Goal: Communication & Community: Answer question/provide support

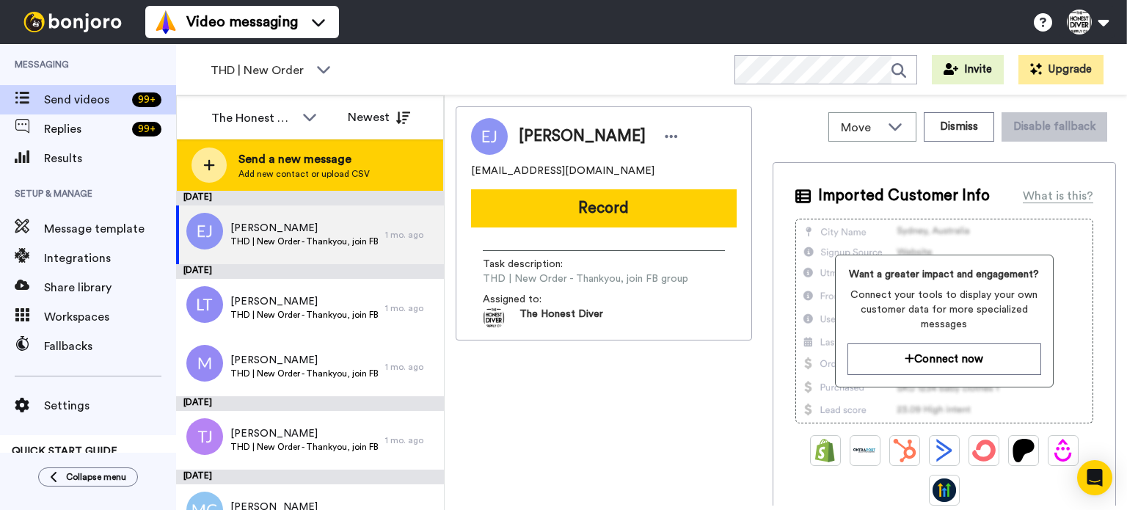
click at [309, 183] on div "Send a new message Add new contact or upload CSV" at bounding box center [310, 164] width 266 height 51
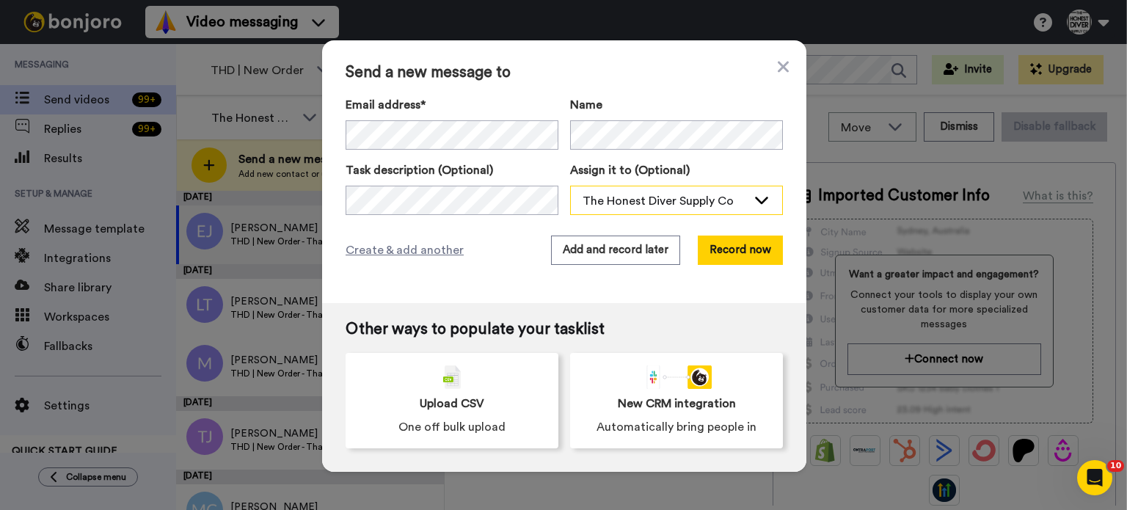
click at [661, 192] on div "The Honest Diver Supply Co" at bounding box center [664, 201] width 164 height 18
click at [719, 249] on button "Record now" at bounding box center [739, 249] width 85 height 29
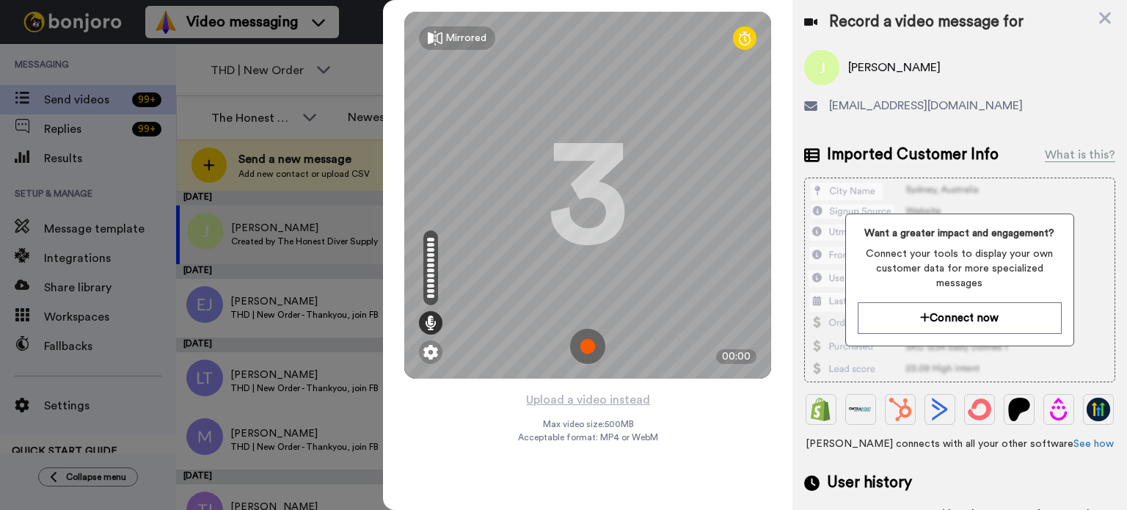
click at [591, 351] on img at bounding box center [587, 346] width 35 height 35
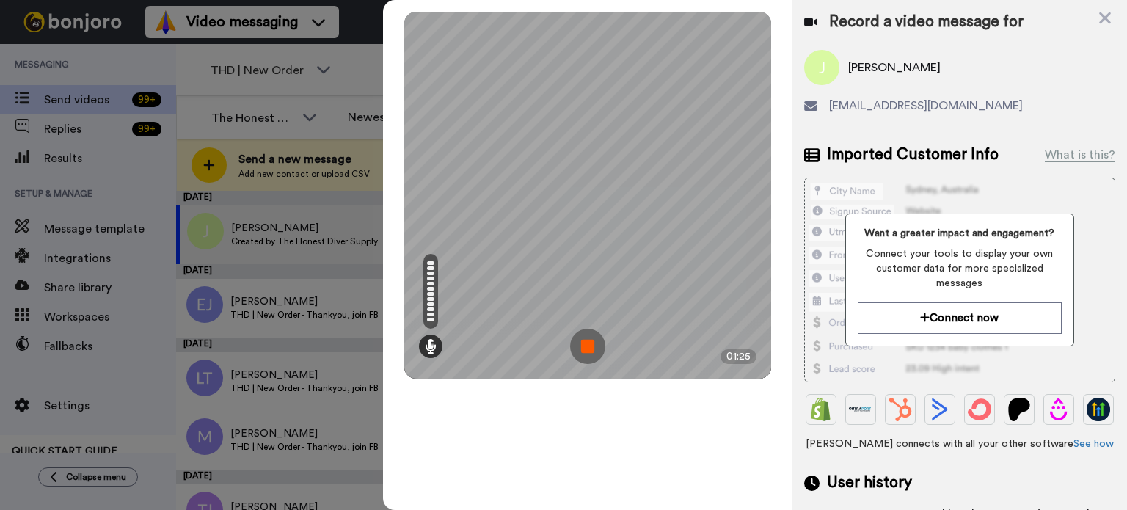
click at [581, 345] on img at bounding box center [587, 346] width 35 height 35
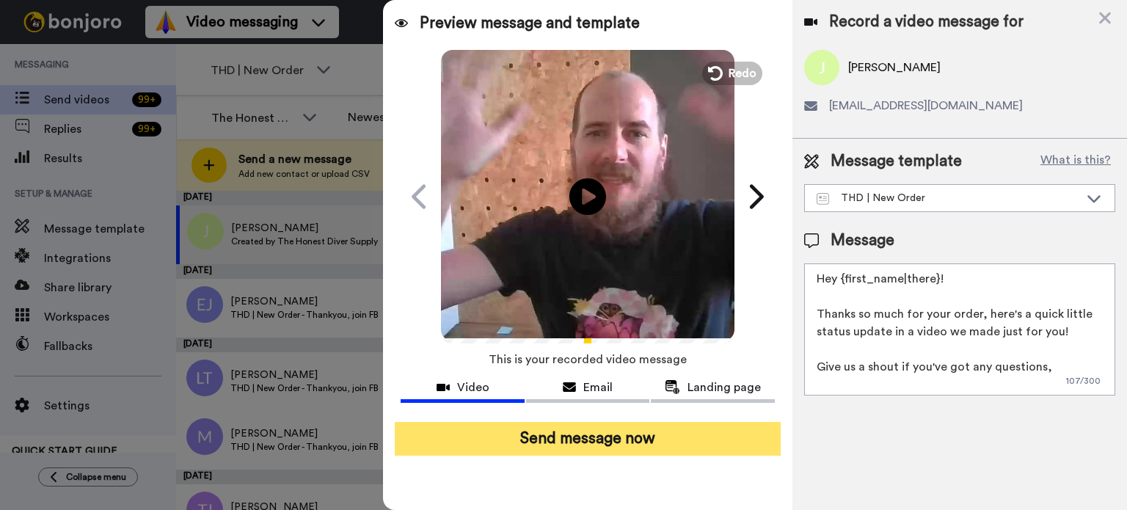
click at [611, 441] on button "Send message now" at bounding box center [588, 439] width 386 height 34
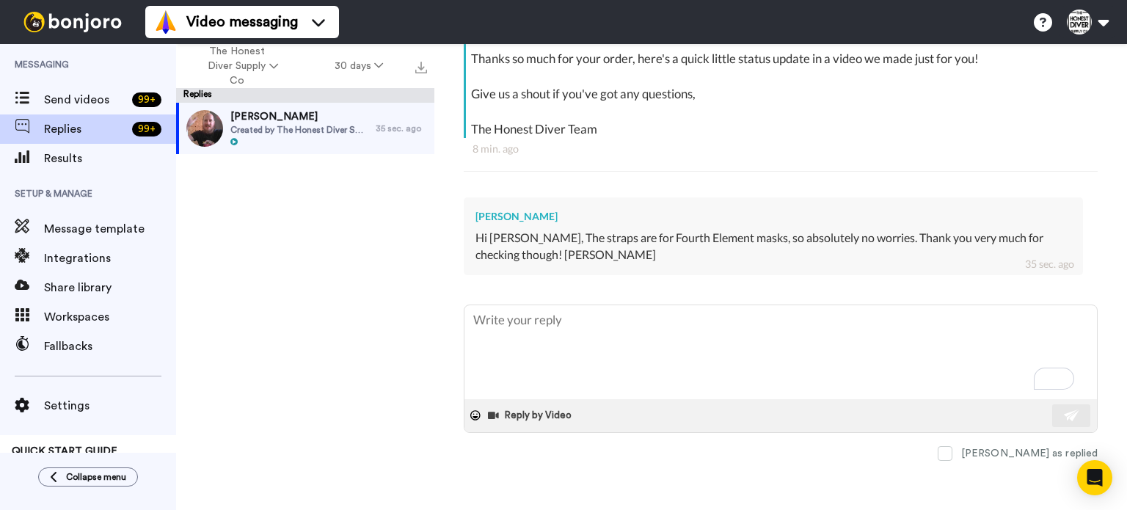
scroll to position [299, 0]
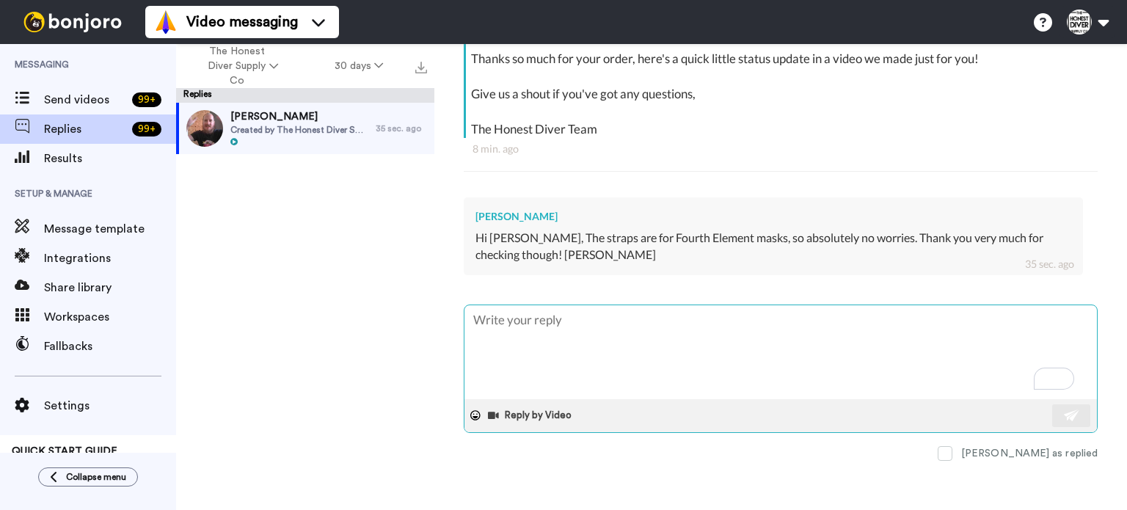
click at [584, 336] on textarea "To enrich screen reader interactions, please activate Accessibility in Grammarl…" at bounding box center [780, 352] width 632 height 94
type textarea "C"
type textarea "x"
type textarea "Co"
type textarea "x"
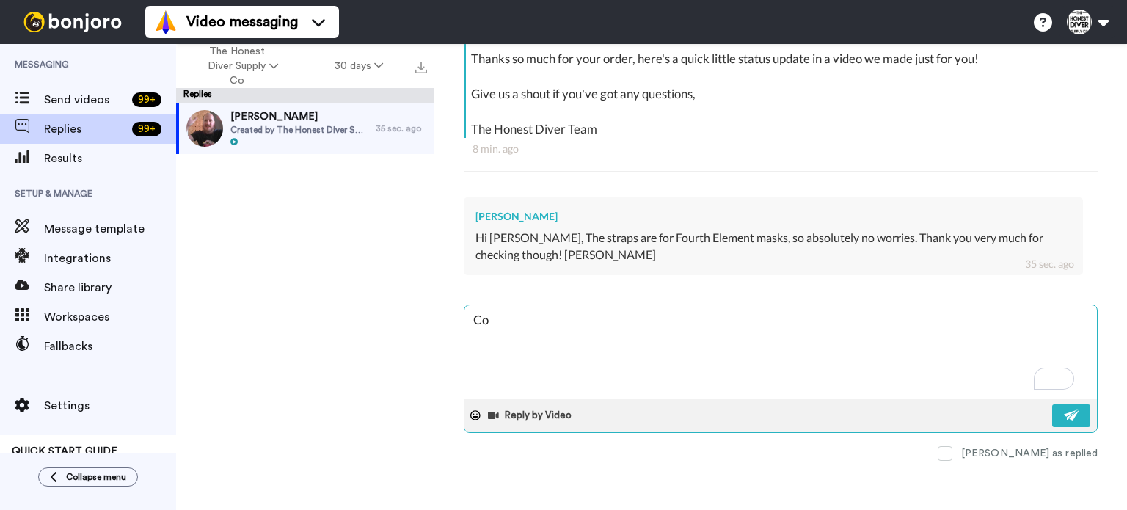
type textarea "Coo"
type textarea "x"
type textarea "Cool"
type textarea "x"
type textarea "Cool"
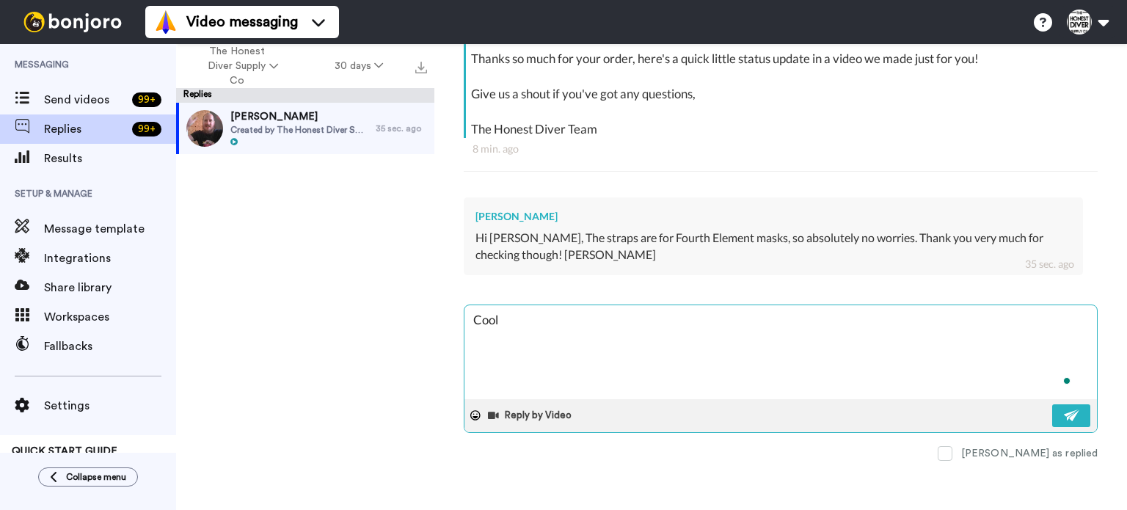
type textarea "x"
type textarea "Cool n"
type textarea "x"
type textarea "Cool no"
type textarea "x"
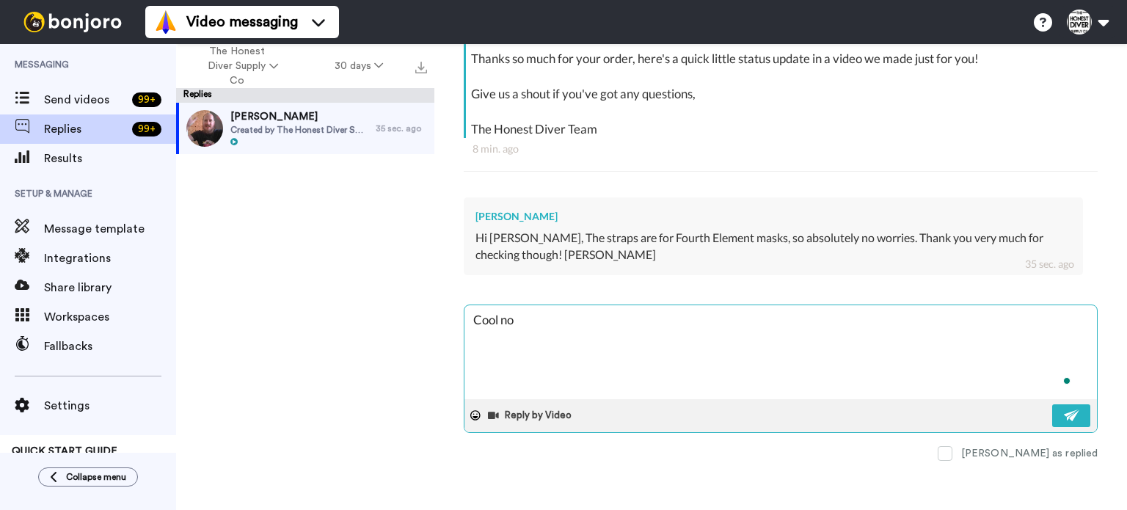
type textarea "Cool no"
type textarea "x"
type textarea "Cool no w"
type textarea "x"
type textarea "Cool no wo"
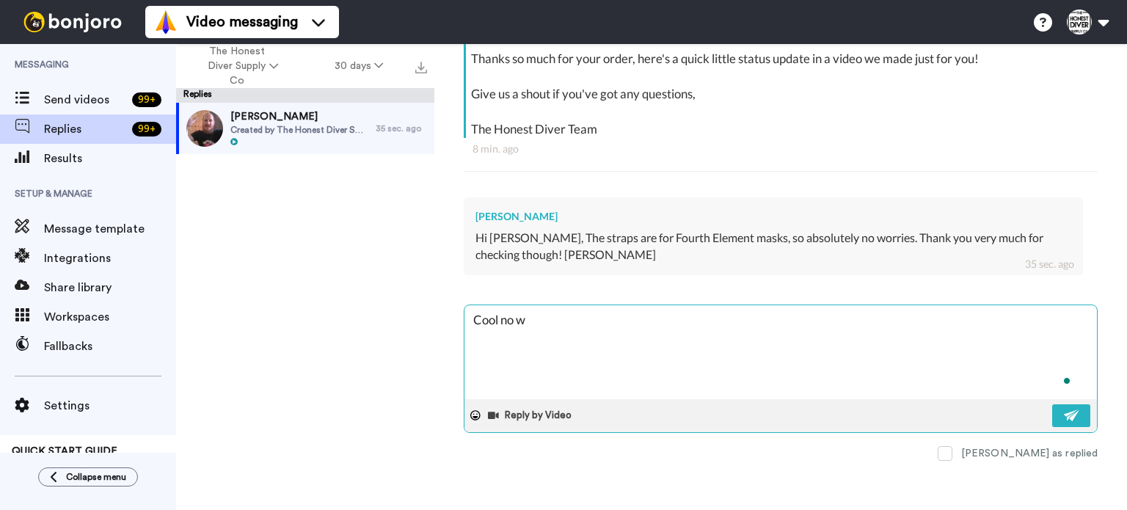
type textarea "x"
type textarea "Cool no wor"
type textarea "x"
type textarea "Cool no worr"
type textarea "x"
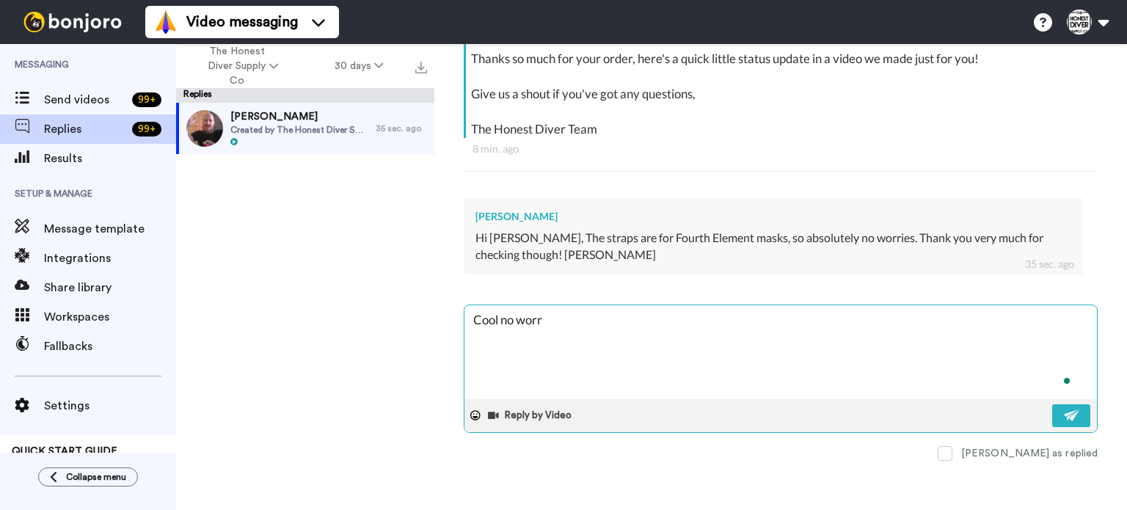
type textarea "Cool no worri"
type textarea "x"
type textarea "Cool no worrie"
type textarea "x"
type textarea "Cool no worries"
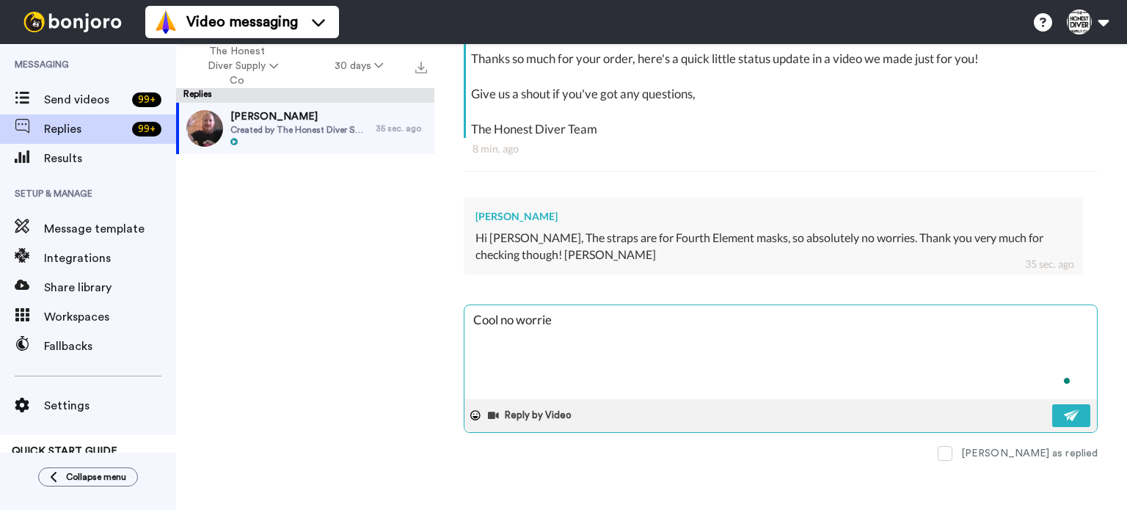
type textarea "x"
type textarea "Cool no worries"
type textarea "x"
type textarea "Cool no worries"
type textarea "x"
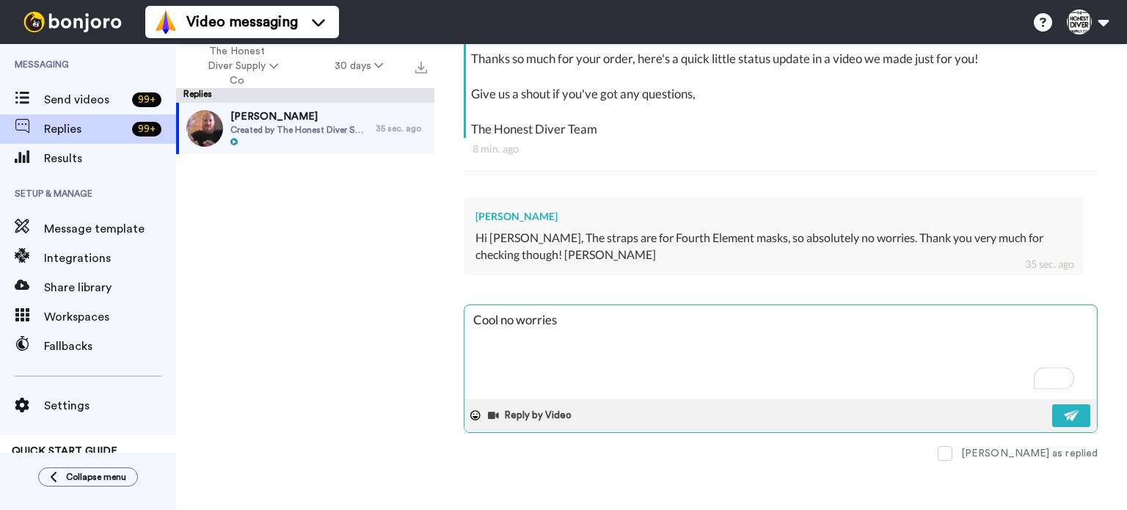
type textarea "Cool no worries,"
type textarea "x"
type textarea "Cool no worries,"
type textarea "x"
type textarea "Cool no worries, I"
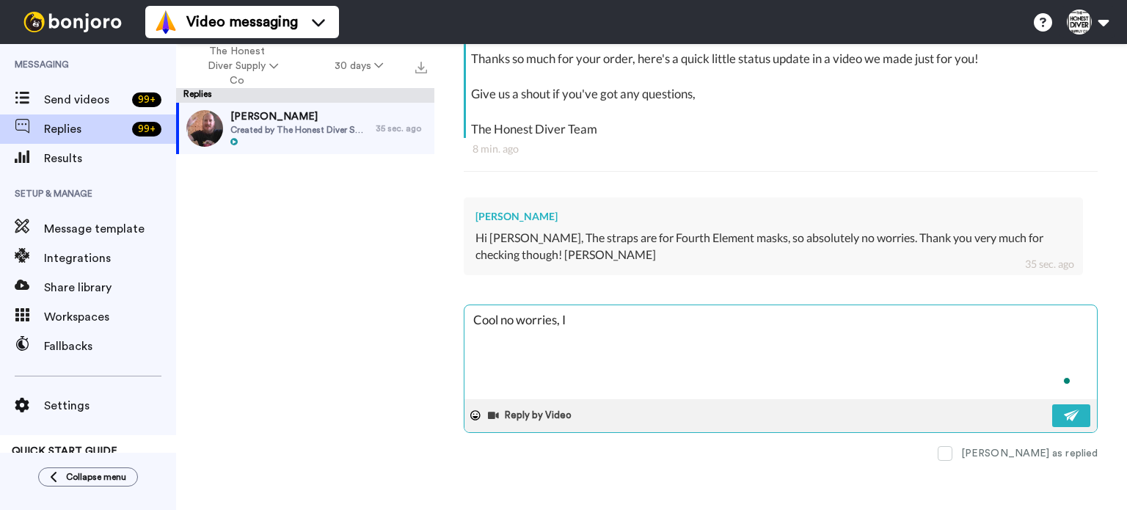
type textarea "x"
type textarea "Cool no worries, I"
type textarea "x"
type textarea "Cool no worries, I w"
type textarea "x"
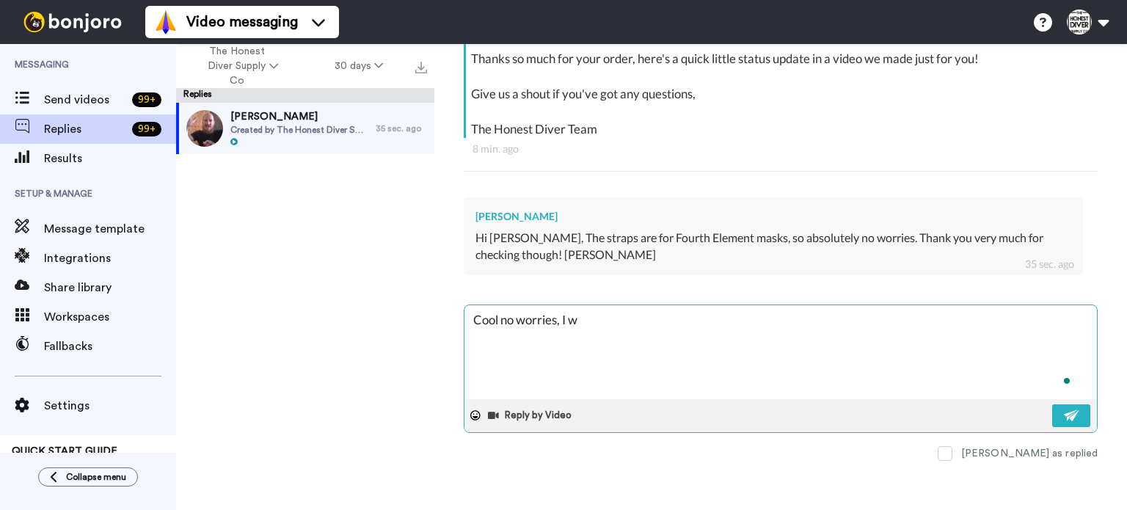
type textarea "Cool no worries, I wi"
type textarea "x"
type textarea "Cool no worries, I wil"
type textarea "x"
type textarea "Cool no worries, I will"
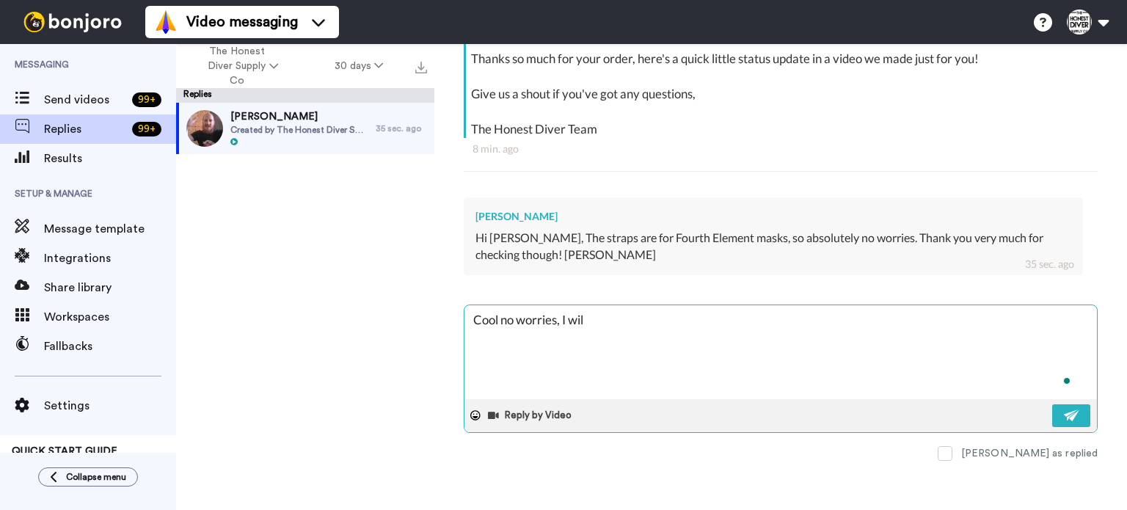
type textarea "x"
type textarea "Cool no worries, I will"
type textarea "x"
type textarea "Cool no worries, I will g"
type textarea "x"
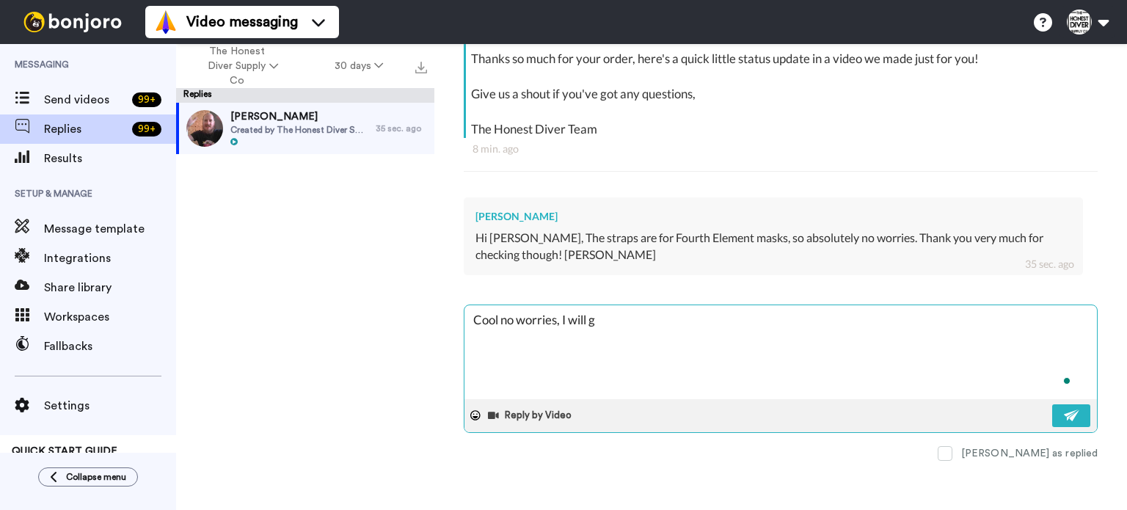
type textarea "Cool no worries, I will gt"
type textarea "x"
type textarea "Cool no worries, I will gte"
type textarea "x"
type textarea "Cool no worries, I will gte"
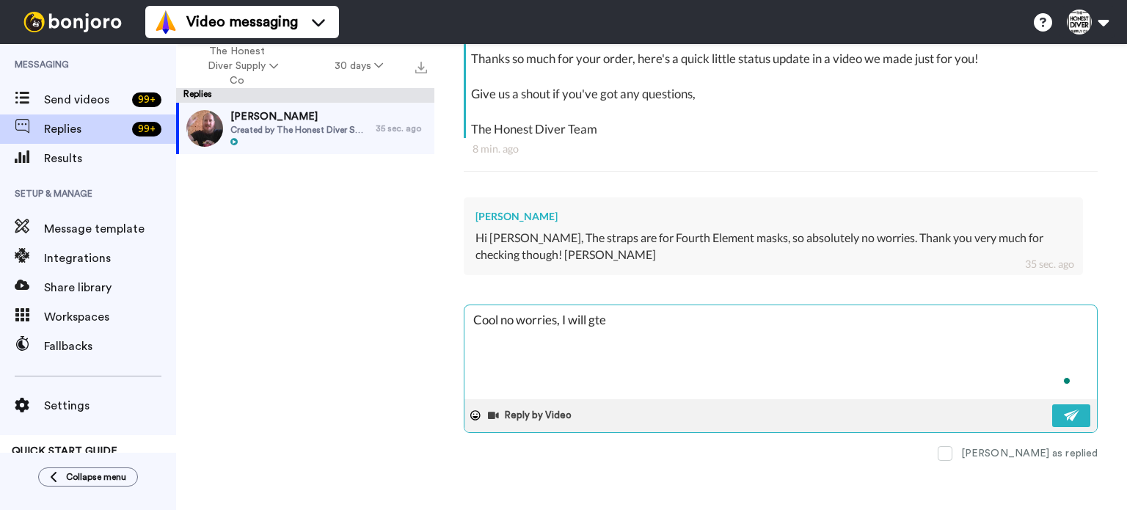
type textarea "x"
type textarea "Cool no worries, I will gte t"
type textarea "x"
type textarea "Cool no worries, I will gte th"
type textarea "x"
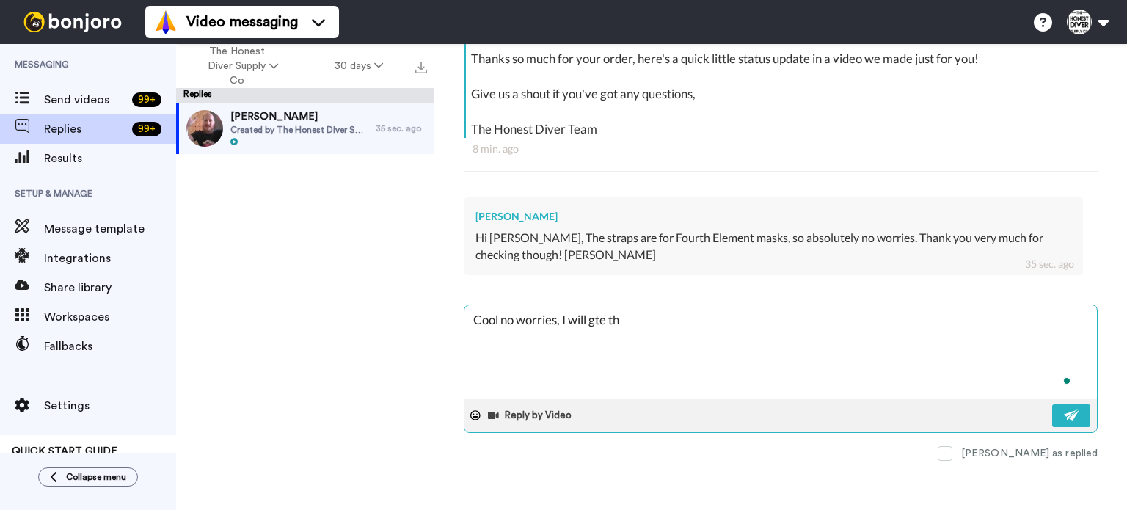
type textarea "Cool no worries, I will gte tha"
type textarea "x"
type textarea "Cool no worries, I will gte that"
type textarea "x"
type textarea "Cool no worries, I will gte that"
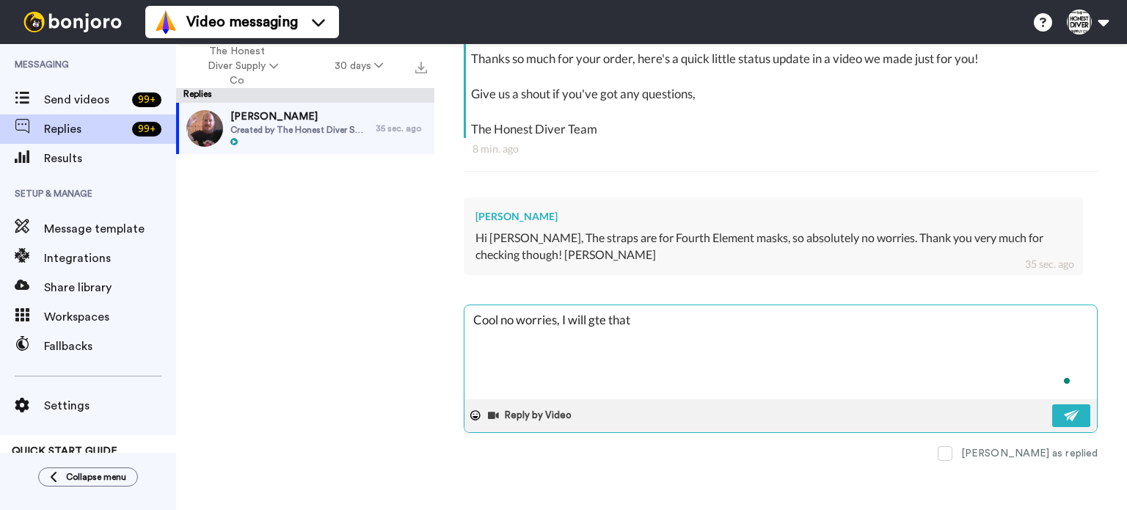
type textarea "x"
type textarea "Cool no worries, I will gte that s"
type textarea "x"
type textarea "Cool no worries, I will gte that so"
type textarea "x"
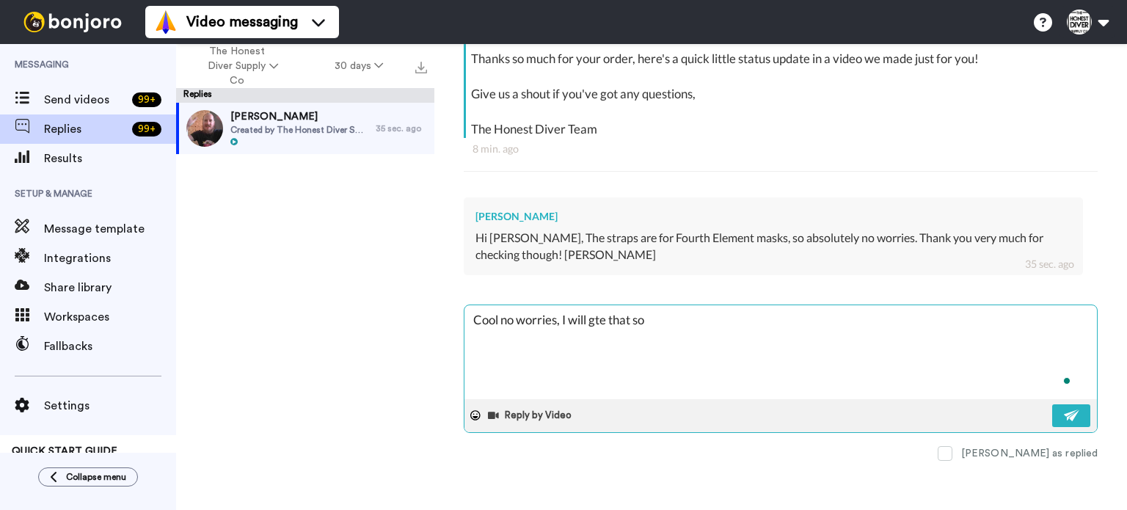
type textarea "Cool no worries, I will gte that sor"
type textarea "x"
type textarea "Cool no worries, I will gte that sort"
type textarea "x"
type textarea "Cool no worries, I will gte that sorte"
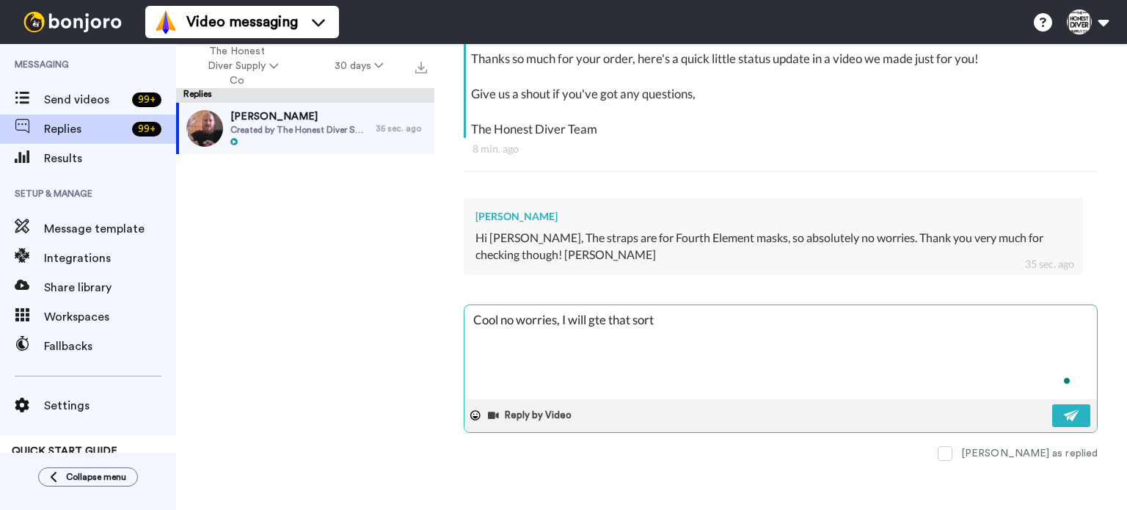
type textarea "x"
type textarea "Cool no worries, I will gte that sorted"
type textarea "x"
type textarea "Cool no worries, I will gte that sorted"
type textarea "x"
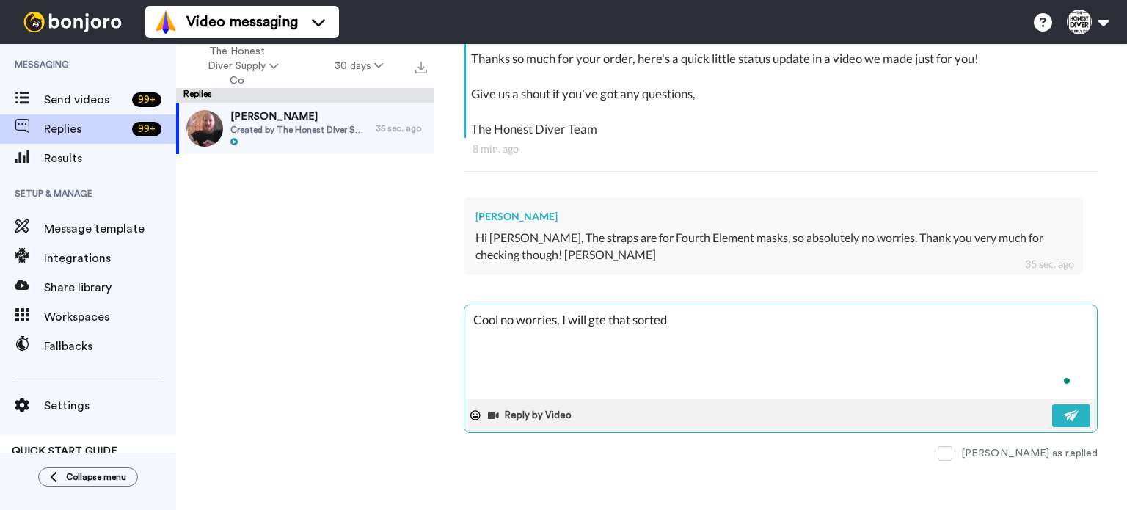
type textarea "Cool no worries, I will gte that sorted o"
type textarea "x"
type textarea "Cool no worries, I will gte that sorted ou"
type textarea "x"
type textarea "Cool no worries, I will gte that sorted out"
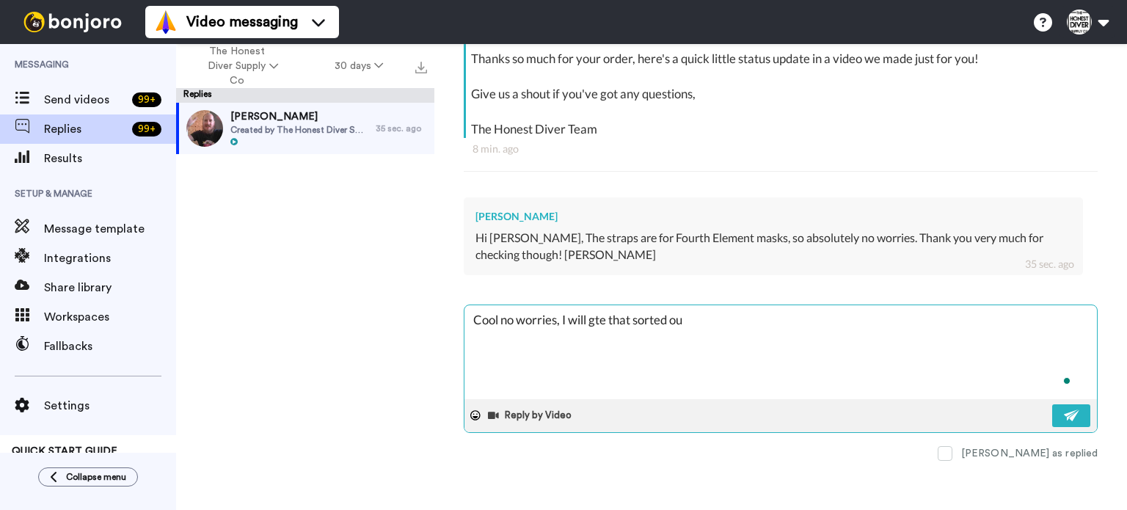
type textarea "x"
type textarea "Cool no worries, I will gte that sorted out"
type textarea "x"
type textarea "Cool no worries, I will gte that sorted out f"
type textarea "x"
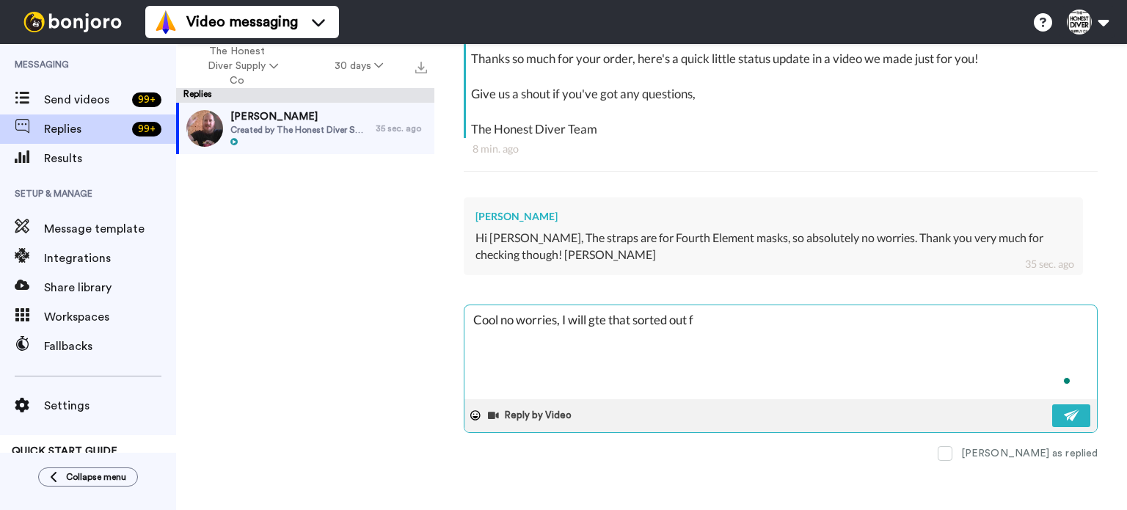
type textarea "Cool no worries, I will gte that sorted out fo"
type textarea "x"
type textarea "Cool no worries, I will gte that sorted out for"
type textarea "x"
type textarea "Cool no worries, I will gte that sorted out for"
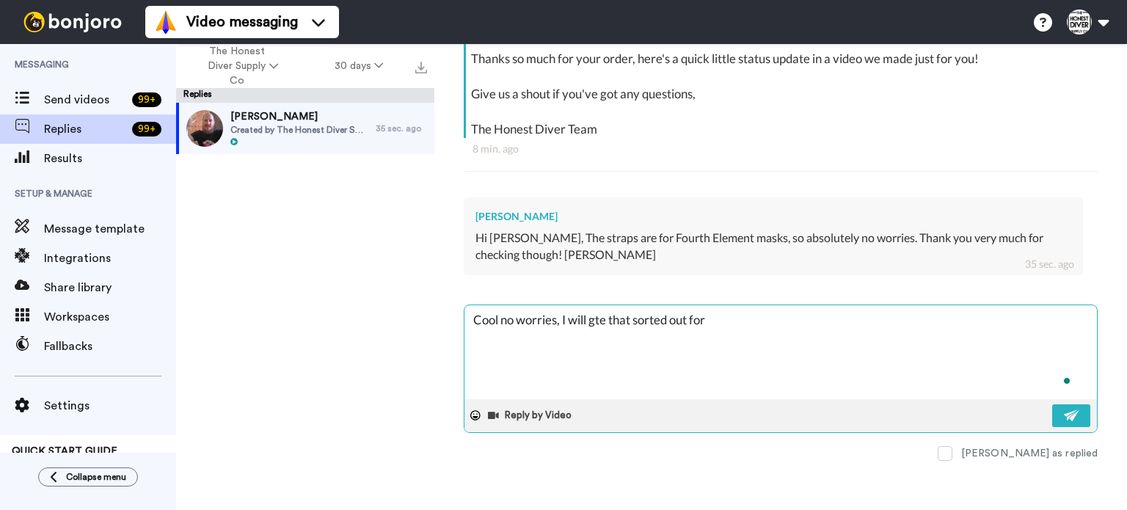
type textarea "x"
type textarea "Cool no worries, I will gte that sorted out for y"
type textarea "x"
type textarea "Cool no worries, I will gte that sorted out for yo"
type textarea "x"
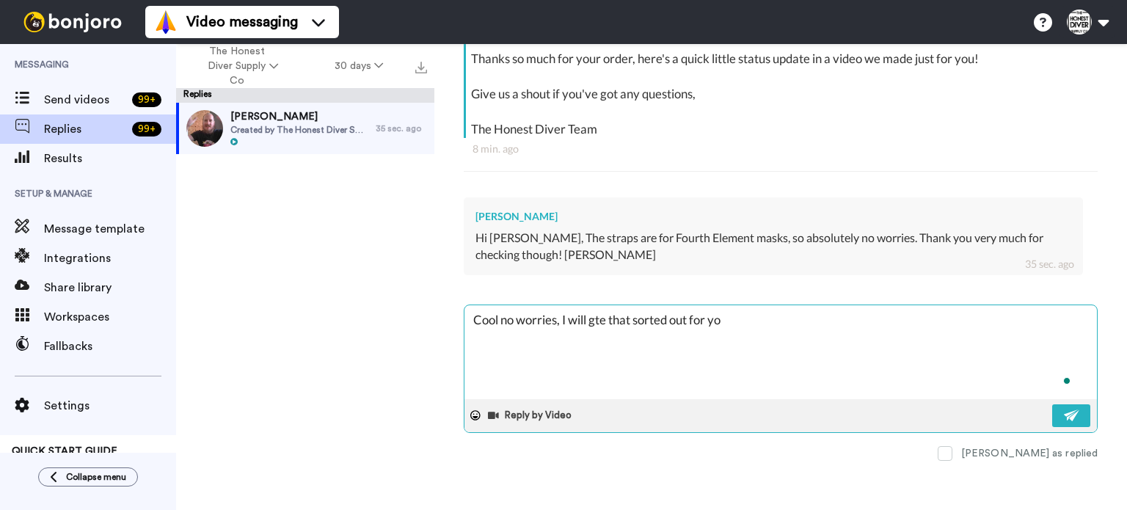
type textarea "Cool no worries, I will gte that sorted out for you"
type textarea "x"
type textarea "Cool no worries, I will gte that sorted out for you"
type textarea "x"
type textarea "Cool no worries, I will gte that sorted out for you t"
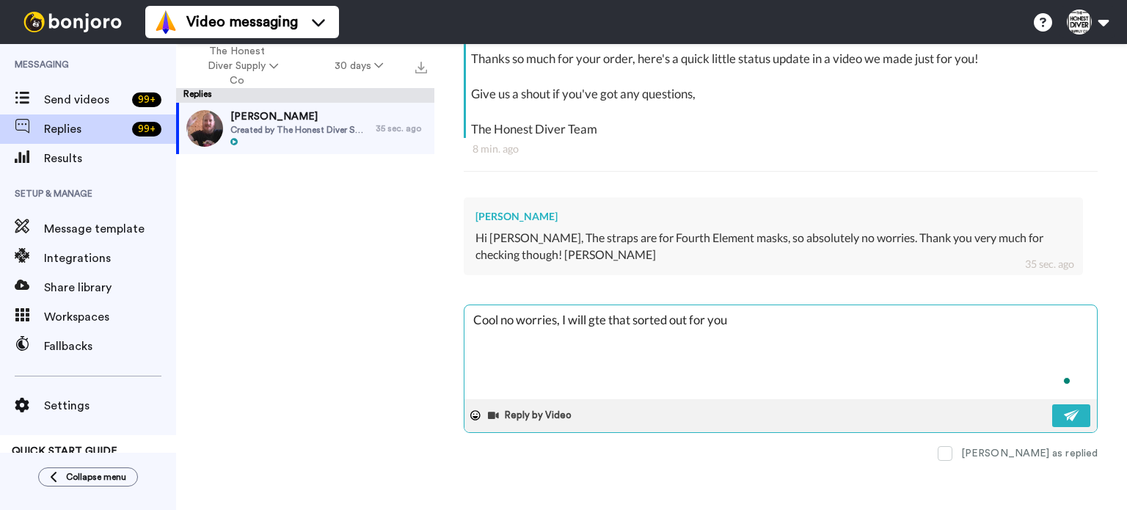
type textarea "x"
type textarea "Cool no worries, I will gte that sorted out for you to"
type textarea "x"
type textarea "Cool no worries, I will gte that sorted out for you tom"
type textarea "x"
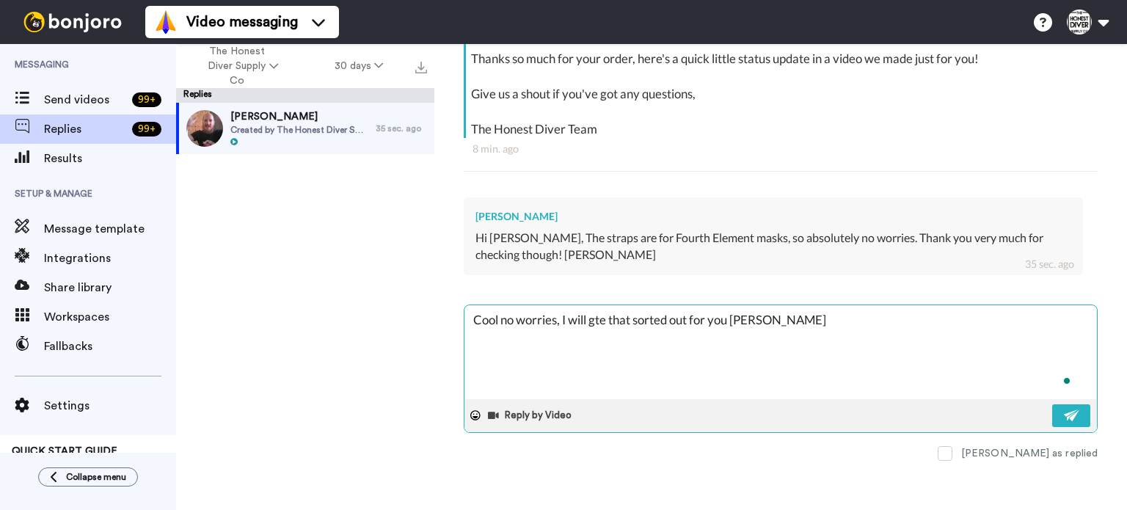
type textarea "Cool no worries, I will gte that sorted out for you tomo"
type textarea "x"
type textarea "Cool no worries, I will gte that sorted out for you tomor"
type textarea "x"
type textarea "Cool no worries, I will gte that sorted out for you tomorr"
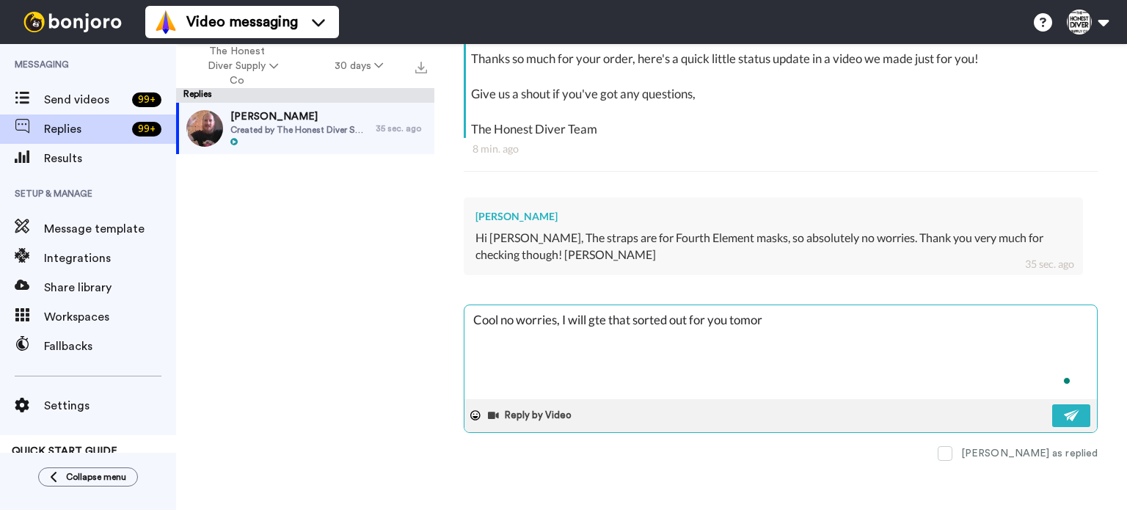
type textarea "x"
type textarea "Cool no worries, I will gte that sorted out for you tomorro"
type textarea "x"
type textarea "Cool no worries, I will gte that sorted out for you tomorrow"
type textarea "x"
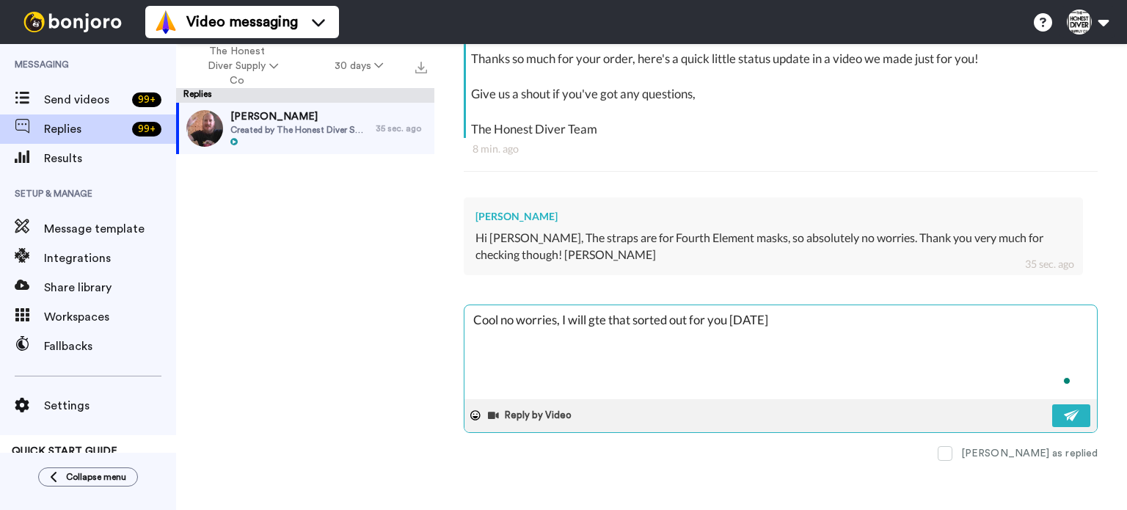
type textarea "Cool no worries, I will gte that sorted out for you tomorrow"
type textarea "x"
type textarea "Cool no worries, I will gte that sorted out for you tomorrow t"
type textarea "x"
type textarea "Cool no worries, I will gte that sorted out for you tomorrow th"
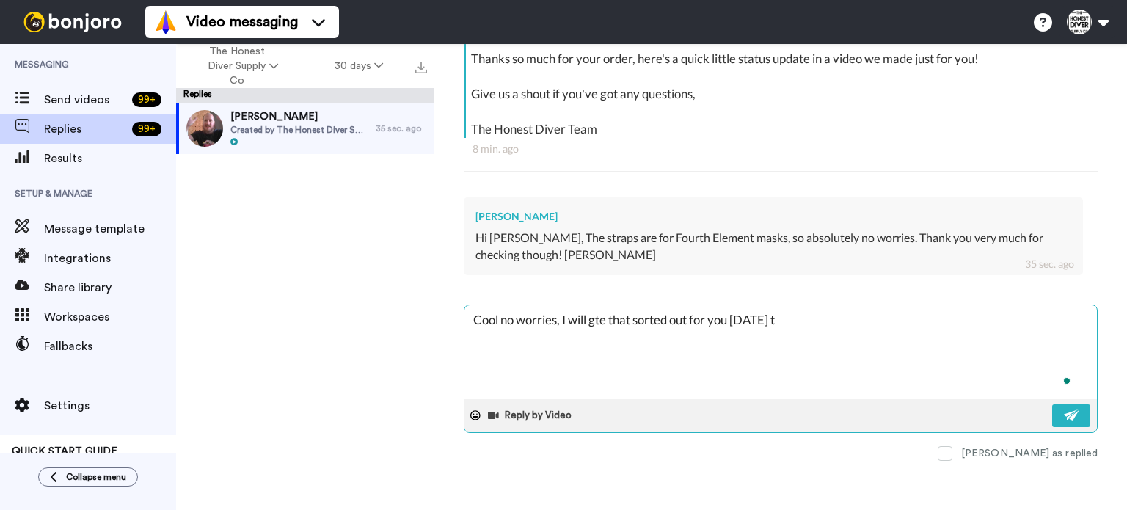
type textarea "x"
type textarea "Cool no worries, I will gte that sorted out for you tomorrow the"
type textarea "x"
type textarea "Cool no worries, I will gte that sorted out for you tomorrow then"
type textarea "x"
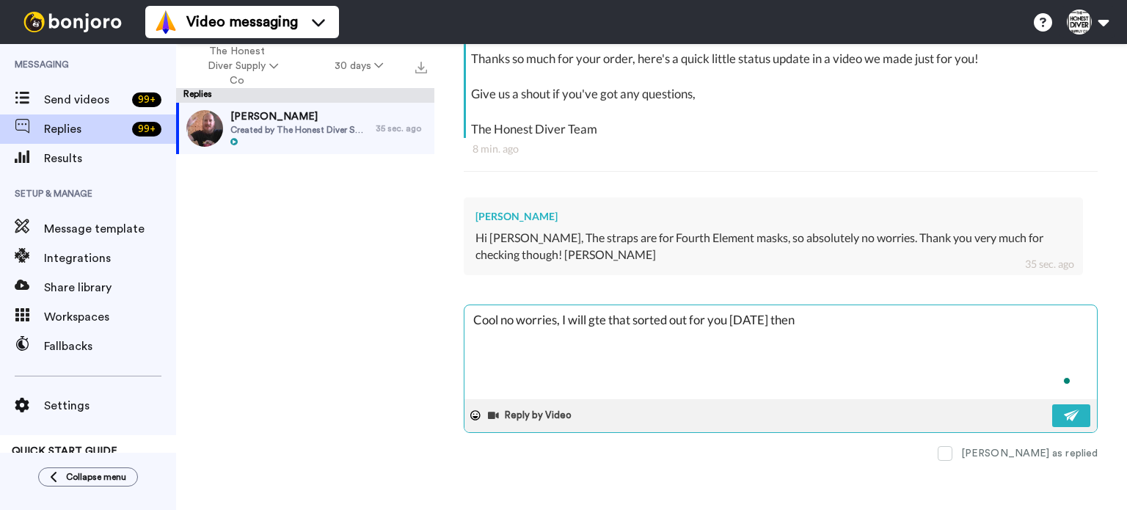
type textarea "Cool no worries, I will gte that sorted out for you tomorrow then"
type textarea "x"
type textarea "Cool no worries, I will gte that sorted out for you tomorrow then s"
type textarea "x"
type textarea "Cool no worries, I will gte that sorted out for you tomorrow then so"
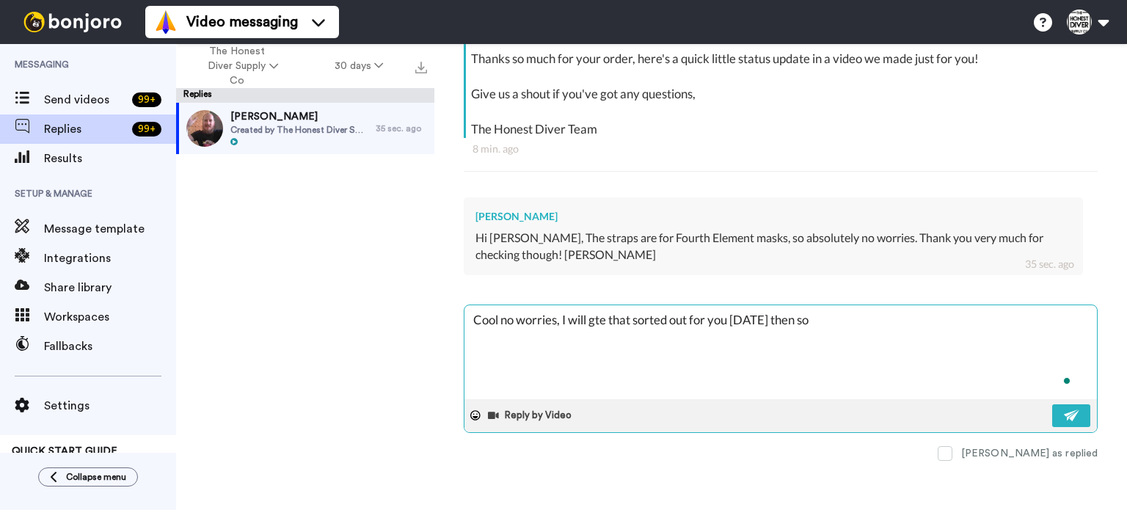
type textarea "x"
type textarea "Cool no worries, I will gte that sorted out for you tomorrow then s"
type textarea "x"
type textarea "Cool no worries, I will gte that sorted out for you tomorrow then"
type textarea "x"
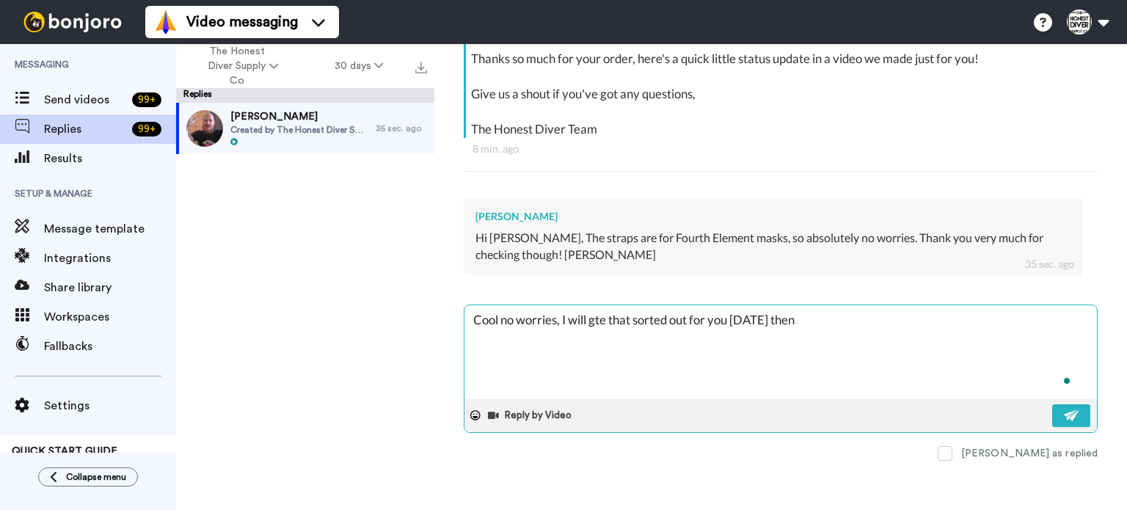
type textarea "Cool no worries, I will gte that sorted out for you tomorrow then"
type textarea "x"
type textarea "Cool no worries, I will gte that sorted out for you tomorrow the"
type textarea "x"
type textarea "Cool no worries, I will gte that sorted out for you tomorrow th"
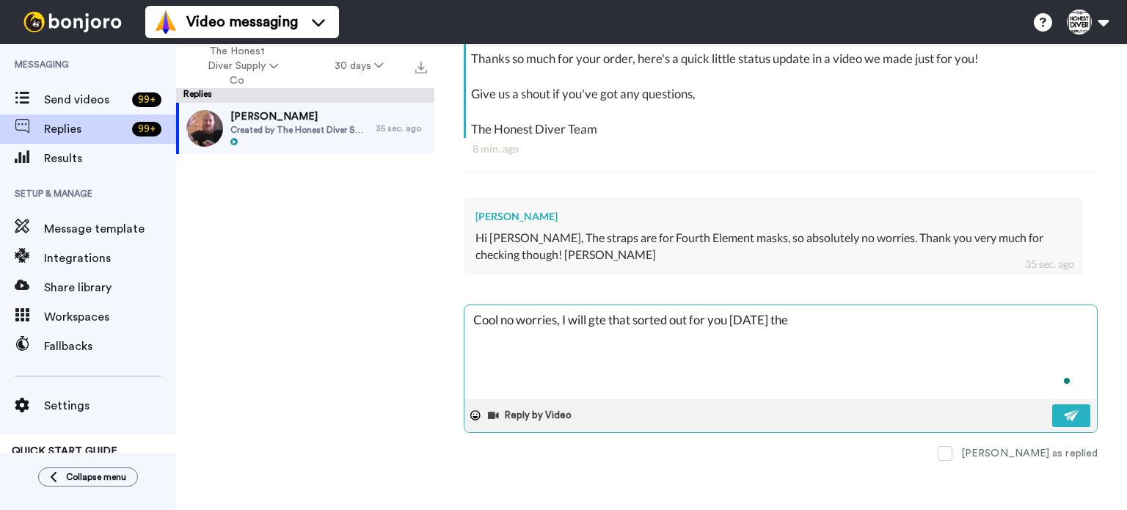
type textarea "x"
type textarea "Cool no worries, I will gte that sorted out for you tomorrow t"
type textarea "x"
type textarea "Cool no worries, I will gte that sorted out for you tomorrow"
type textarea "x"
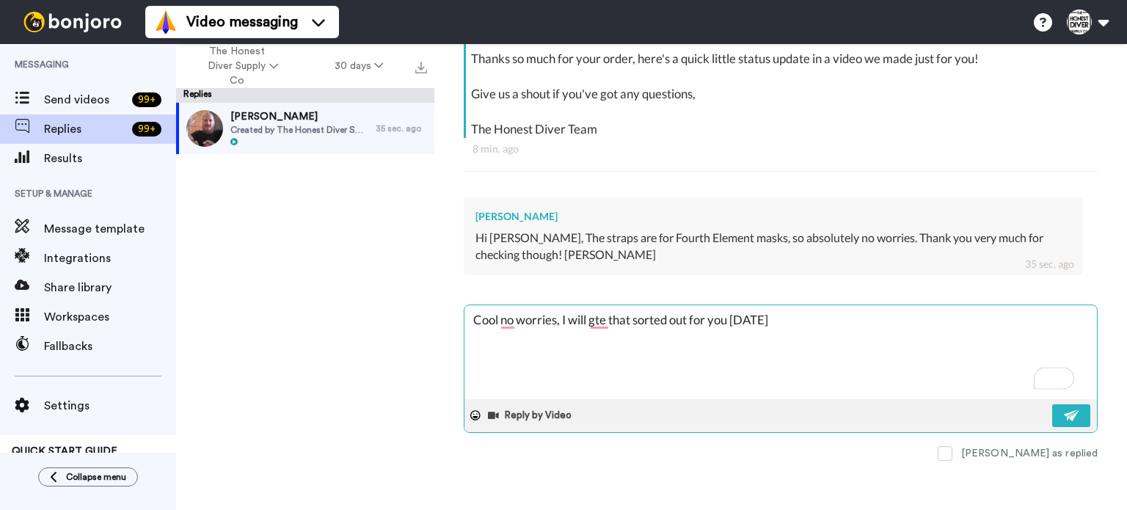
type textarea "Cool no worries, I will gte that sorted out for you tomorrow v"
type textarea "x"
type textarea "Cool no worries, I will gte that sorted out for you tomorrow vi"
type textarea "x"
type textarea "Cool no worries, I will gte that sorted out for you tomorrow via"
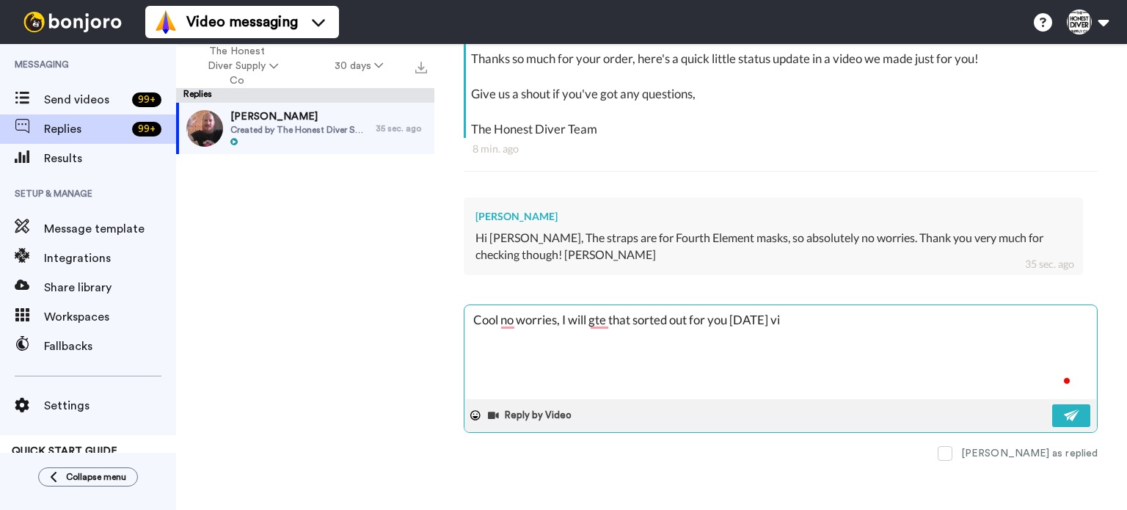
type textarea "x"
type textarea "Cool no worries, I will gte that sorted out for you tomorrow via"
type textarea "x"
type textarea "Cool no worries, I will gte that sorted out for you tomorrow via U"
type textarea "x"
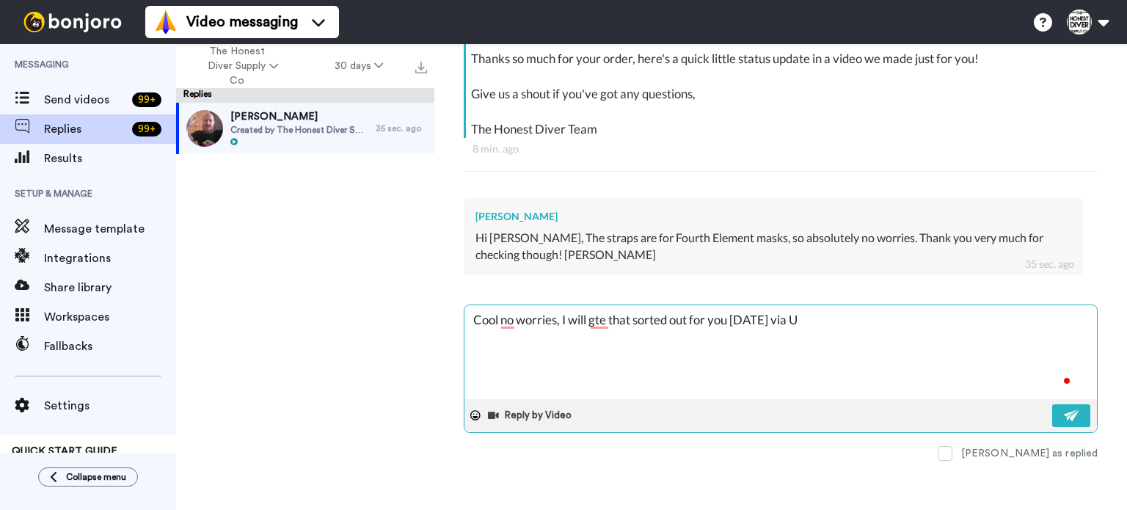
type textarea "Cool no worries, I will gte that sorted out for you tomorrow via UP"
type textarea "x"
type textarea "Cool no worries, I will gte that sorted out for you tomorrow via UPS"
type textarea "x"
type textarea "Cool no worries, I will gte that sorted out for you tomorrow via UPS"
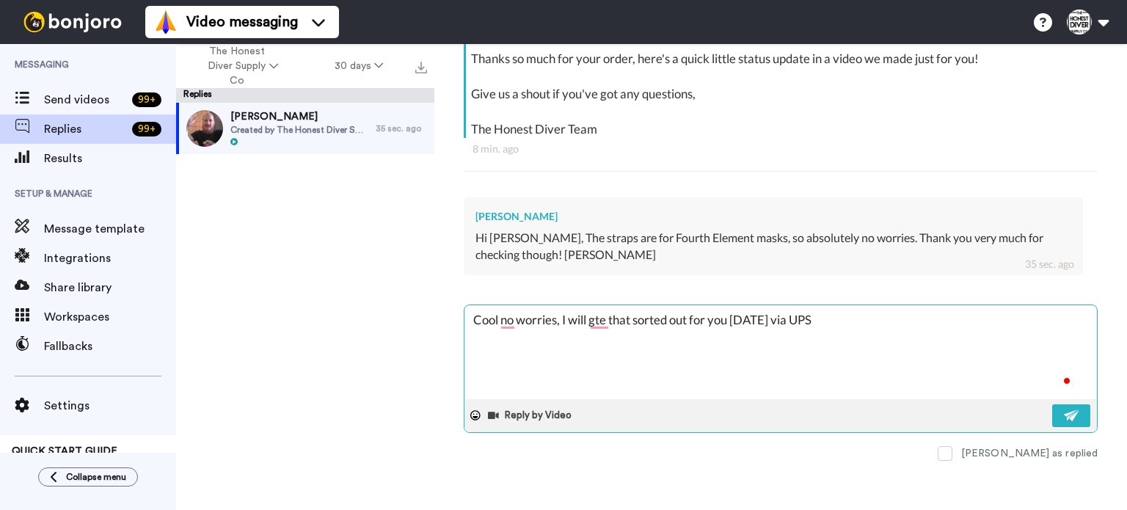
type textarea "x"
type textarea "Cool no worries, I will gte that sorted out for you tomorrow via UPS a"
type textarea "x"
type textarea "Cool no worries, I will gte that sorted out for you tomorrow via UPS an"
type textarea "x"
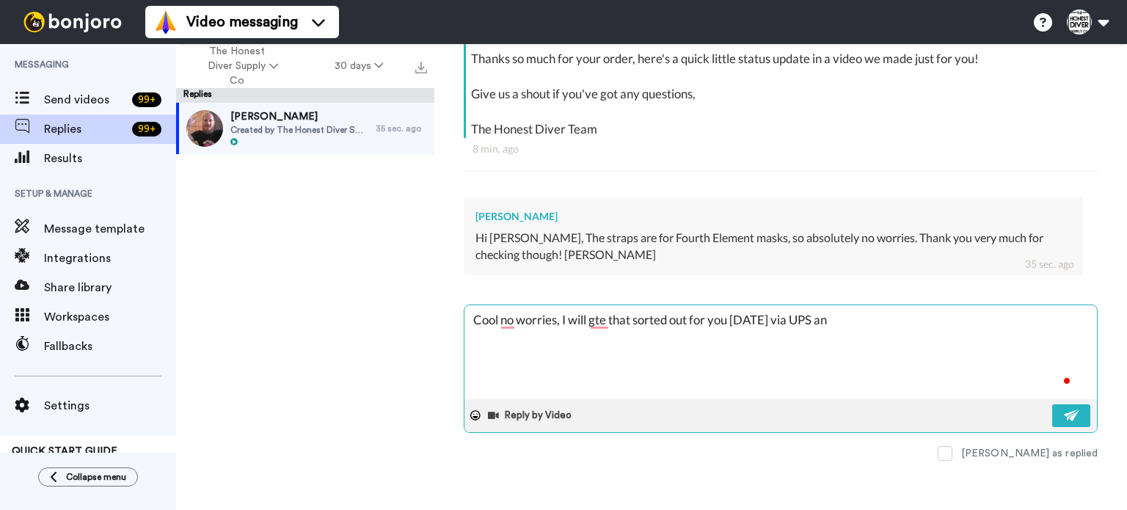
type textarea "Cool no worries, I will gte that sorted out for you tomorrow via UPS and"
type textarea "x"
type textarea "Cool no worries, I will gte that sorted out for you tomorrow via UPS and"
type textarea "x"
type textarea "Cool no worries, I will gte that sorted out for you tomorrow via UPS and y"
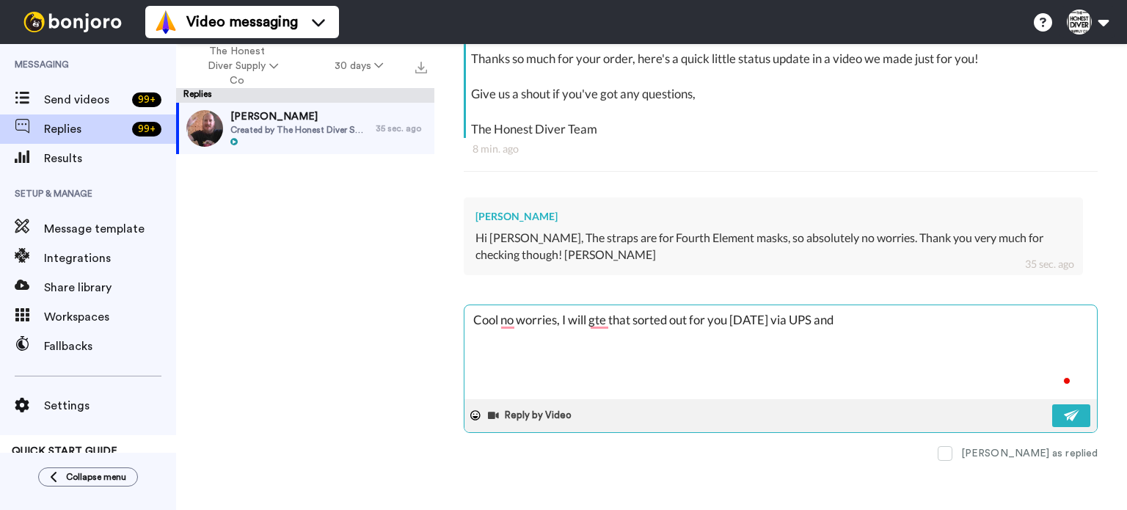
type textarea "x"
type textarea "Cool no worries, I will gte that sorted out for you tomorrow via UPS and yo"
type textarea "x"
type textarea "Cool no worries, I will gte that sorted out for you tomorrow via UPS and you"
type textarea "x"
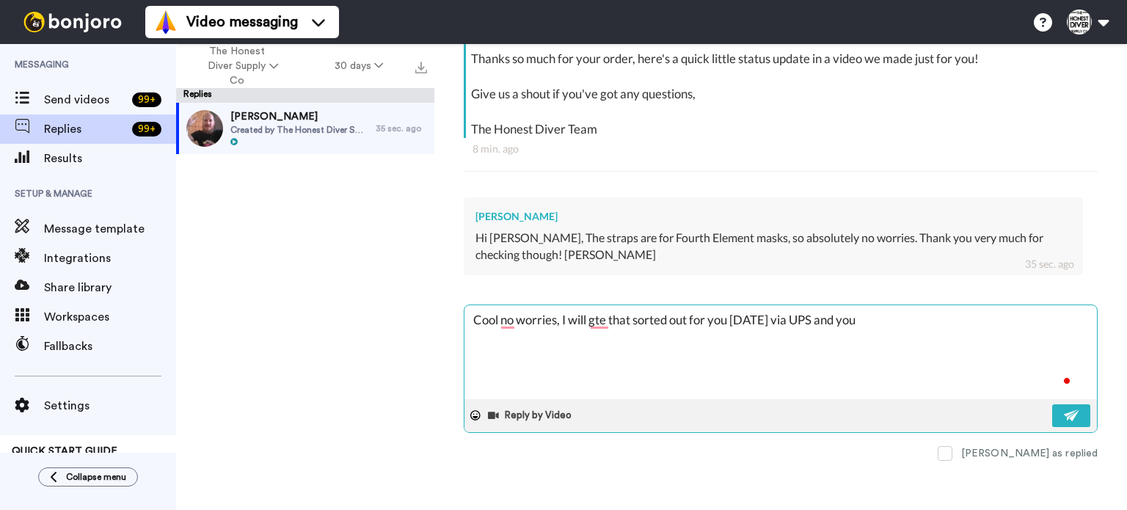
type textarea "Cool no worries, I will gte that sorted out for you tomorrow via UPS and you"
type textarea "x"
type textarea "Cool no worries, I will gte that sorted out for you tomorrow via UPS and you w"
type textarea "x"
type textarea "Cool no worries, I will gte that sorted out for you tomorrow via UPS and you wi"
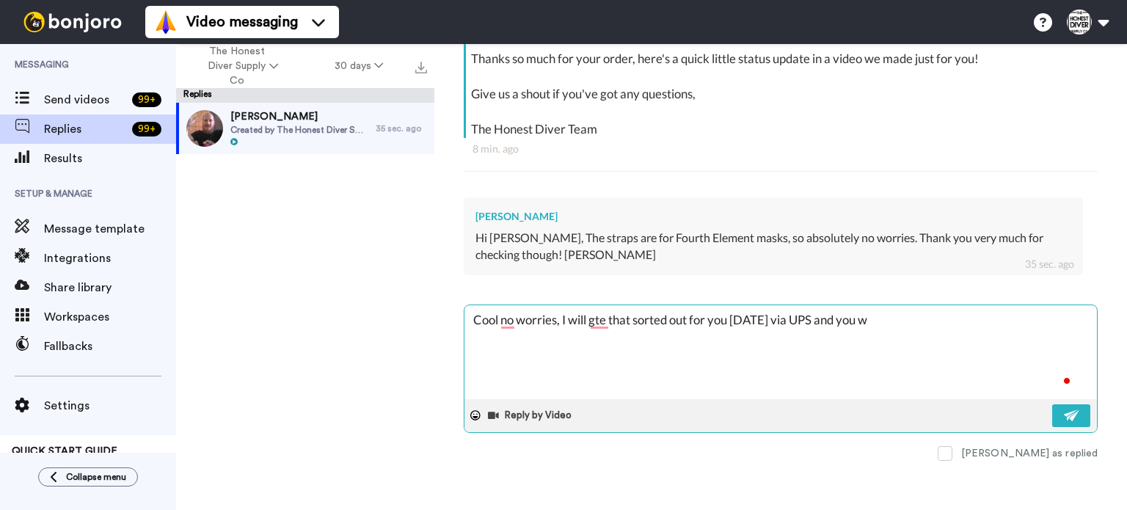
type textarea "x"
type textarea "Cool no worries, I will gte that sorted out for you tomorrow via UPS and you wil"
type textarea "x"
type textarea "Cool no worries, I will gte that sorted out for you tomorrow via UPS and you wi…"
type textarea "x"
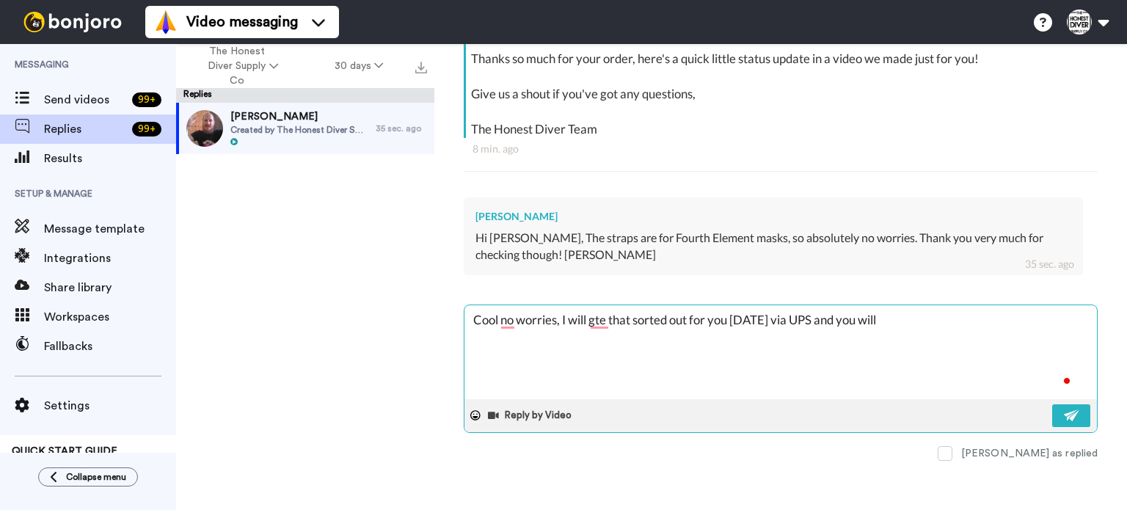
type textarea "Cool no worries, I will gte that sorted out for you tomorrow via UPS and you wi…"
type textarea "x"
type textarea "Cool no worries, I will gte that sorted out for you tomorrow via UPS and you wi…"
type textarea "x"
type textarea "Cool no worries, I will gte that sorted out for you tomorrow via UPS and you wi…"
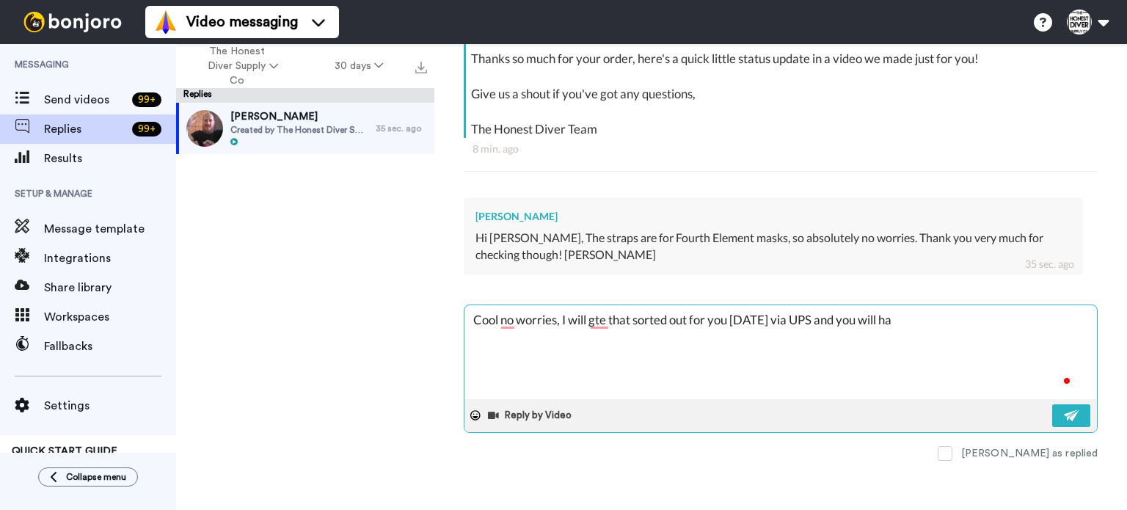
type textarea "x"
click at [1063, 416] on img at bounding box center [1071, 415] width 16 height 12
